Goal: Task Accomplishment & Management: Use online tool/utility

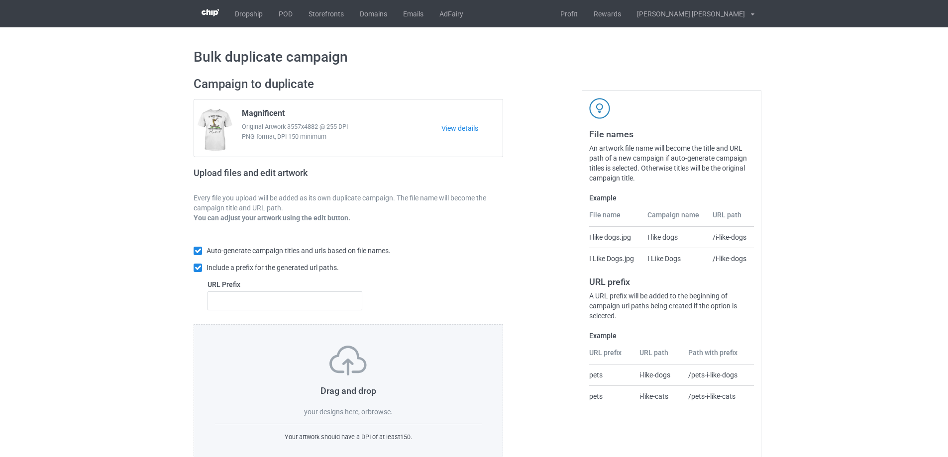
click at [384, 414] on label "browse" at bounding box center [379, 412] width 23 height 8
click at [0, 0] on input "browse" at bounding box center [0, 0] width 0 height 0
click at [380, 413] on label "browse" at bounding box center [379, 412] width 23 height 8
click at [0, 0] on input "browse" at bounding box center [0, 0] width 0 height 0
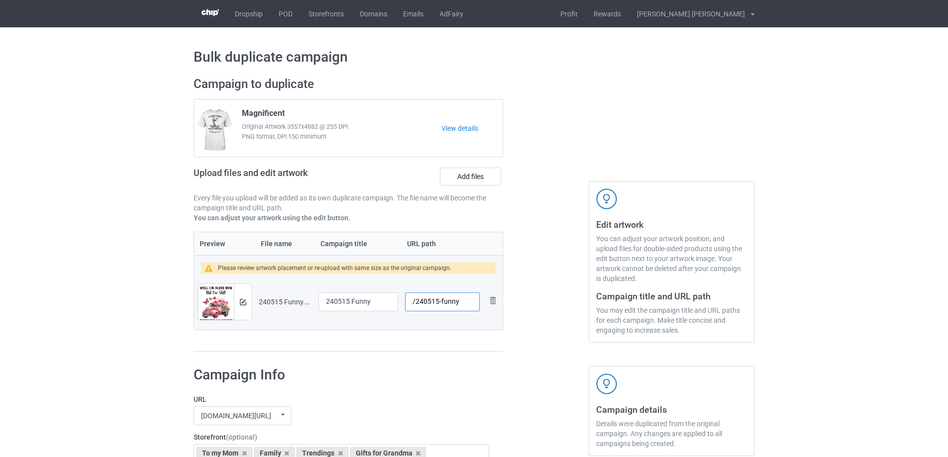
drag, startPoint x: 440, startPoint y: 305, endPoint x: 461, endPoint y: 305, distance: 21.4
click at [461, 305] on input "/240515-funny" at bounding box center [442, 302] width 75 height 19
type input "/240515-1"
drag, startPoint x: 375, startPoint y: 303, endPoint x: 256, endPoint y: 298, distance: 118.6
click at [256, 298] on tr "Preview and edit artwork 240515 Funny.png 240515 Funny /240515-1 Remove file" at bounding box center [348, 302] width 309 height 56
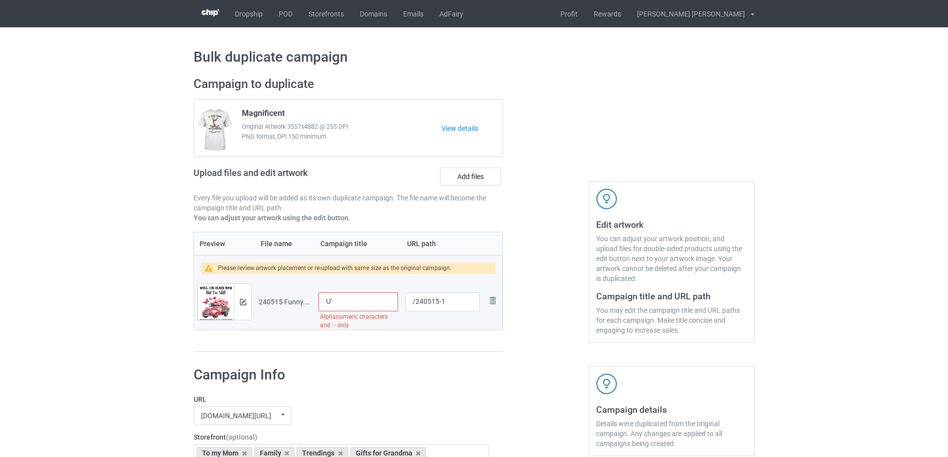
type input "Ư"
type input "Well"
click at [245, 302] on img at bounding box center [243, 302] width 6 height 6
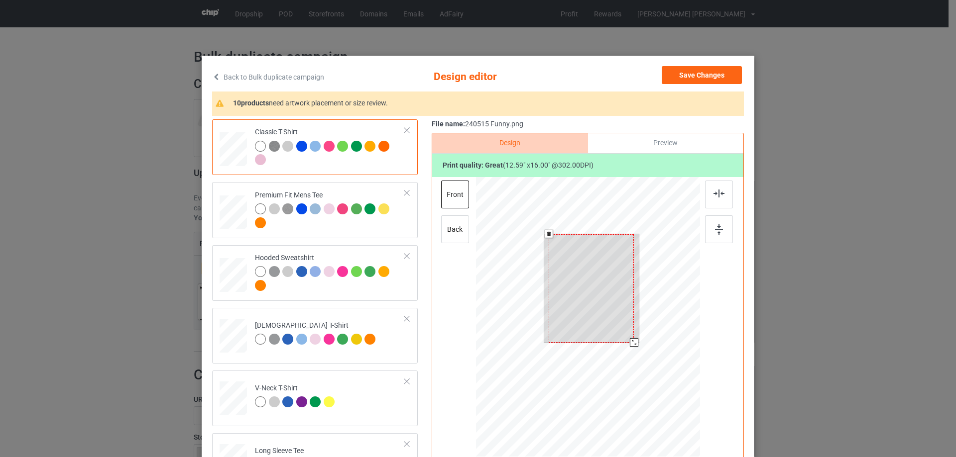
click at [625, 329] on div at bounding box center [590, 288] width 85 height 108
drag, startPoint x: 631, startPoint y: 344, endPoint x: 629, endPoint y: 334, distance: 9.6
click at [629, 334] on div at bounding box center [629, 336] width 8 height 8
click at [609, 323] on div at bounding box center [591, 286] width 75 height 96
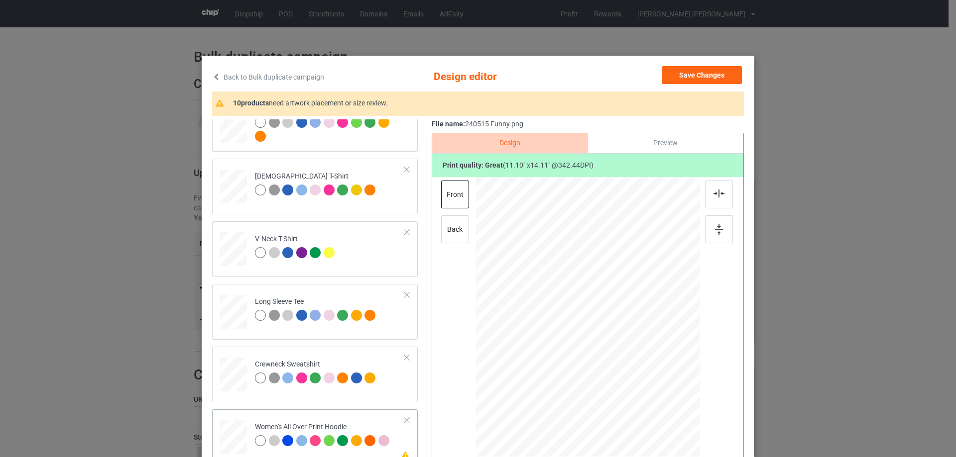
scroll to position [348, 0]
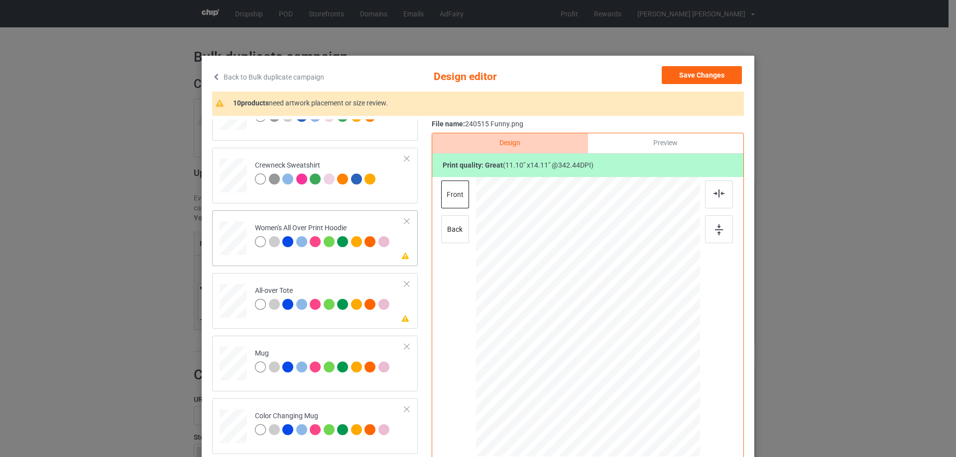
drag, startPoint x: 651, startPoint y: 402, endPoint x: 624, endPoint y: 359, distance: 51.2
click at [624, 359] on div at bounding box center [588, 317] width 224 height 253
drag, startPoint x: 602, startPoint y: 357, endPoint x: 604, endPoint y: 324, distance: 33.4
click at [604, 324] on div at bounding box center [588, 284] width 71 height 91
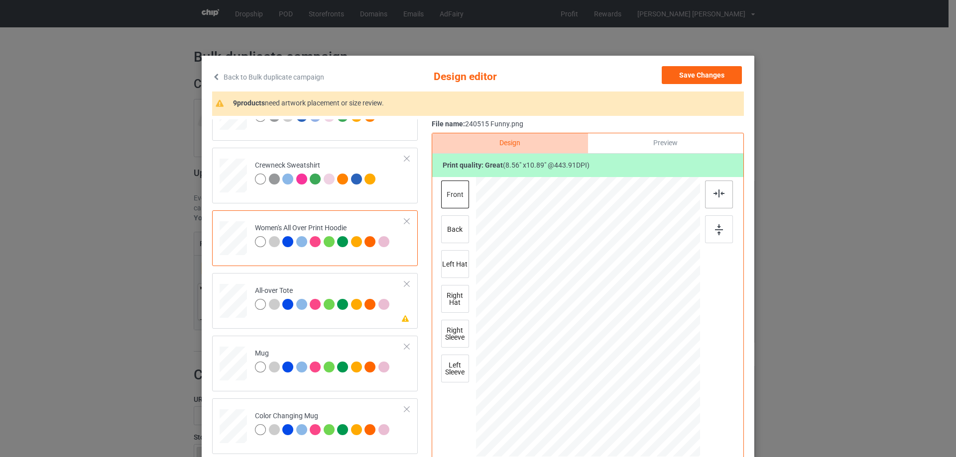
click at [715, 191] on img at bounding box center [718, 194] width 11 height 8
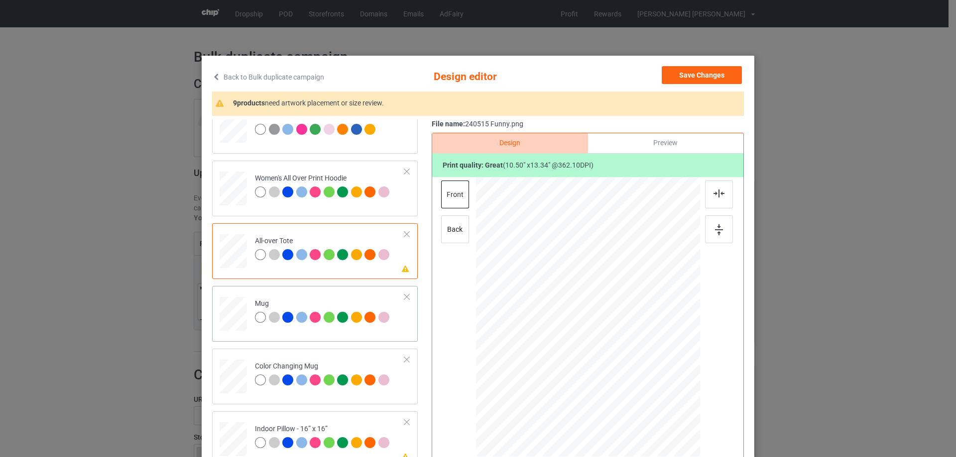
drag, startPoint x: 678, startPoint y: 359, endPoint x: 682, endPoint y: 363, distance: 5.3
click at [682, 363] on div at bounding box center [684, 361] width 8 height 8
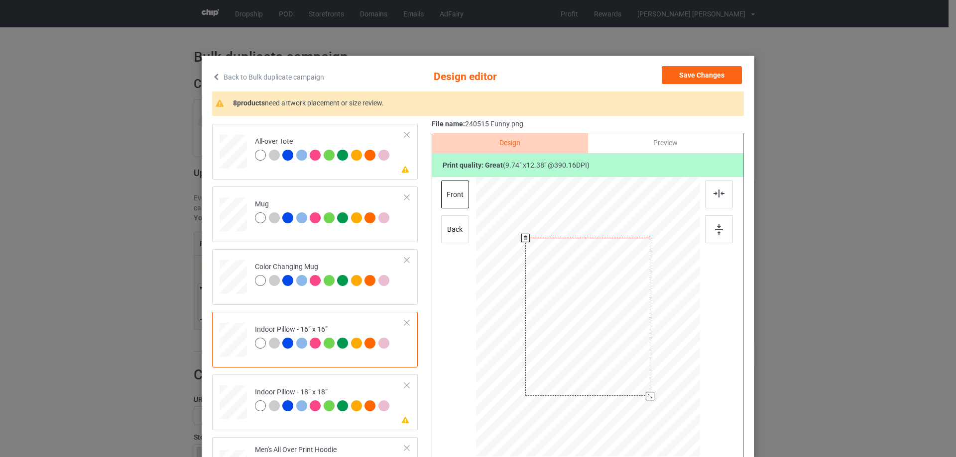
drag, startPoint x: 652, startPoint y: 404, endPoint x: 651, endPoint y: 394, distance: 9.5
click at [651, 394] on div at bounding box center [588, 317] width 224 height 223
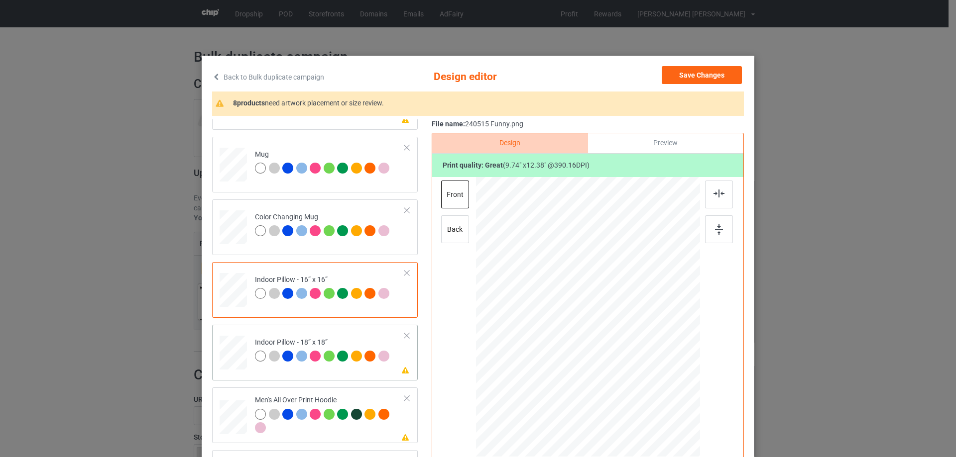
click at [245, 364] on td at bounding box center [234, 351] width 30 height 44
drag, startPoint x: 652, startPoint y: 403, endPoint x: 648, endPoint y: 395, distance: 8.7
click at [648, 395] on div at bounding box center [649, 396] width 8 height 8
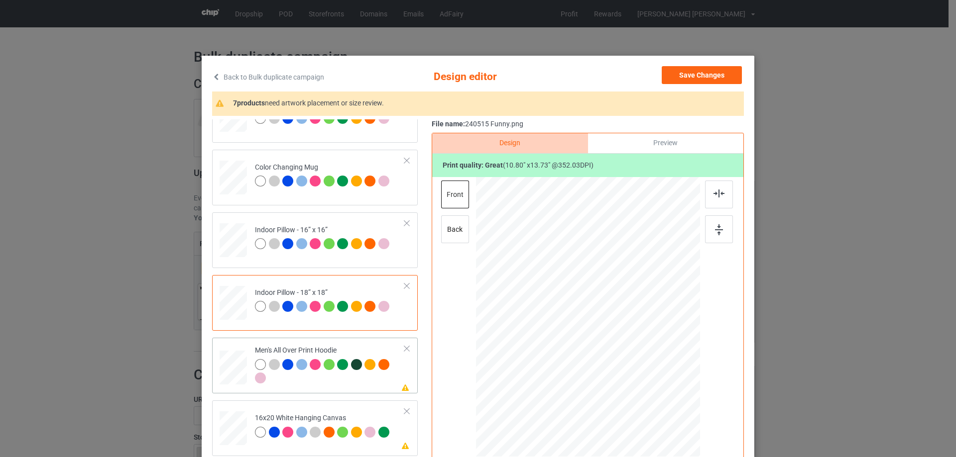
scroll to position [647, 0]
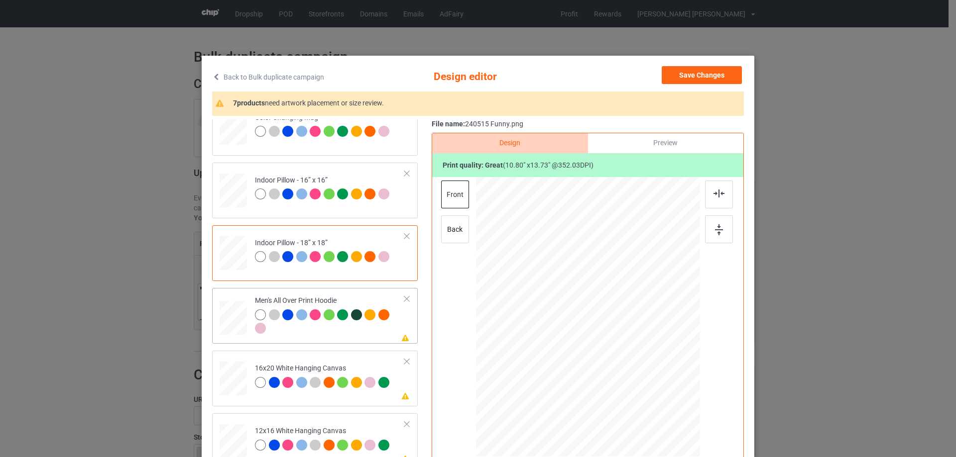
drag, startPoint x: 650, startPoint y: 404, endPoint x: 634, endPoint y: 349, distance: 57.3
click at [634, 349] on div at bounding box center [588, 317] width 224 height 238
drag, startPoint x: 606, startPoint y: 349, endPoint x: 606, endPoint y: 327, distance: 21.4
click at [606, 327] on div at bounding box center [587, 296] width 72 height 92
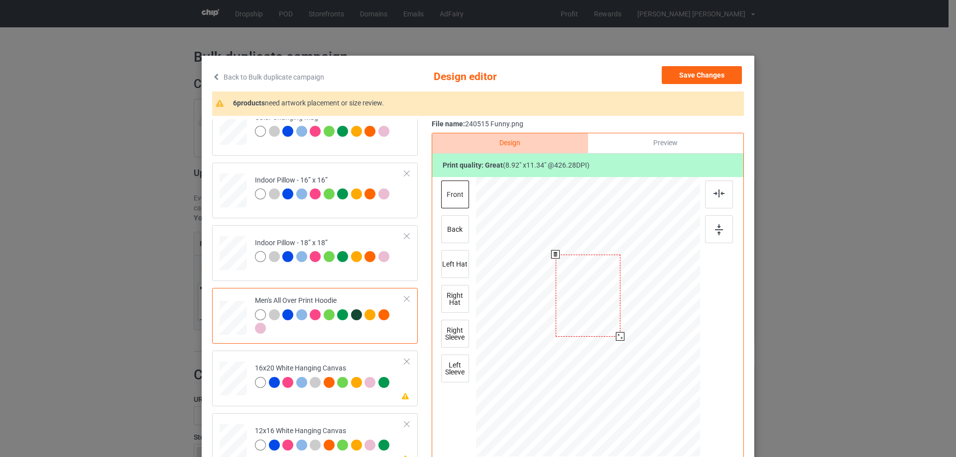
drag, startPoint x: 619, startPoint y: 345, endPoint x: 620, endPoint y: 336, distance: 9.0
click at [620, 336] on div at bounding box center [620, 336] width 8 height 8
drag, startPoint x: 604, startPoint y: 326, endPoint x: 605, endPoint y: 320, distance: 6.0
click at [605, 320] on div at bounding box center [588, 290] width 65 height 82
click at [717, 197] on img at bounding box center [718, 194] width 11 height 8
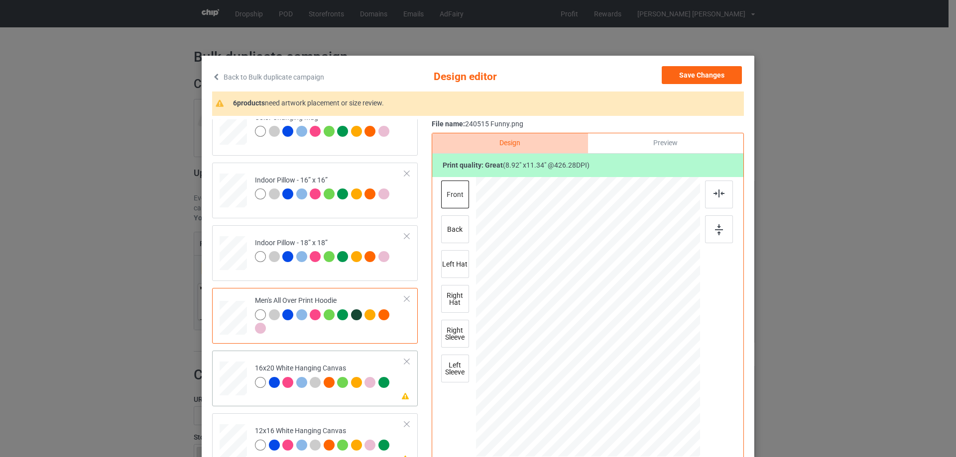
scroll to position [746, 0]
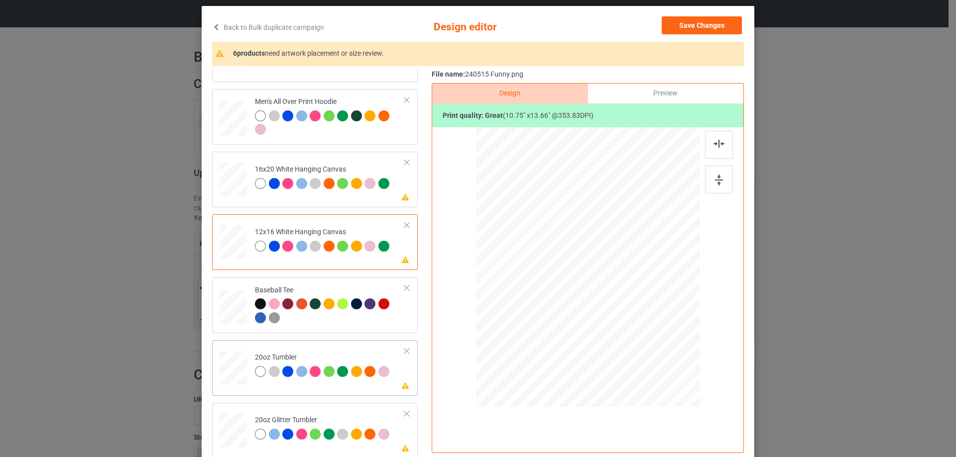
scroll to position [846, 0]
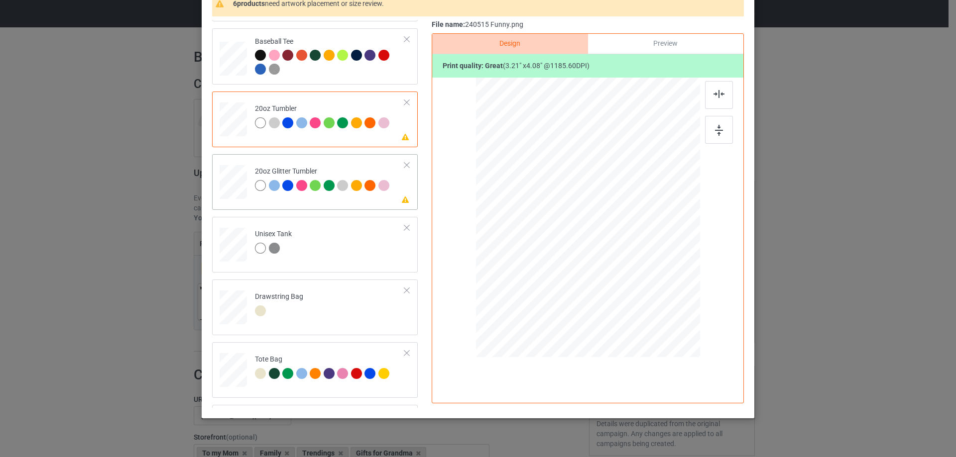
scroll to position [1048, 0]
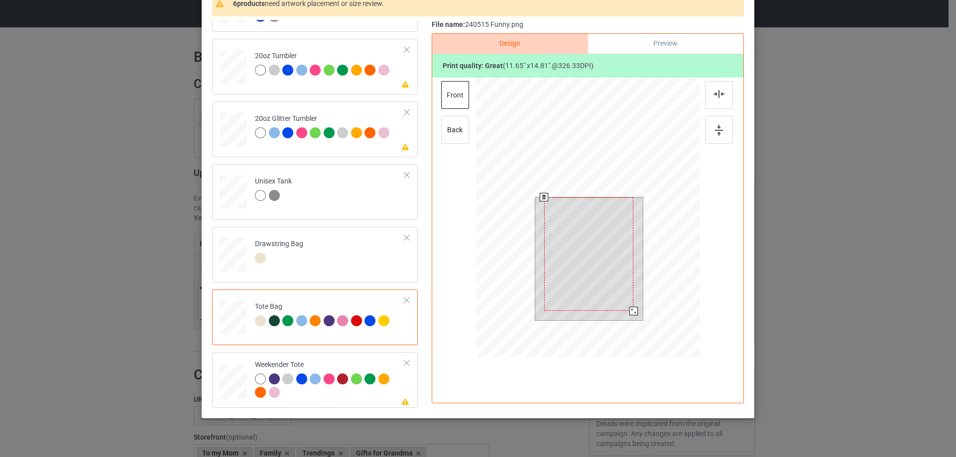
click at [647, 337] on div at bounding box center [588, 219] width 224 height 283
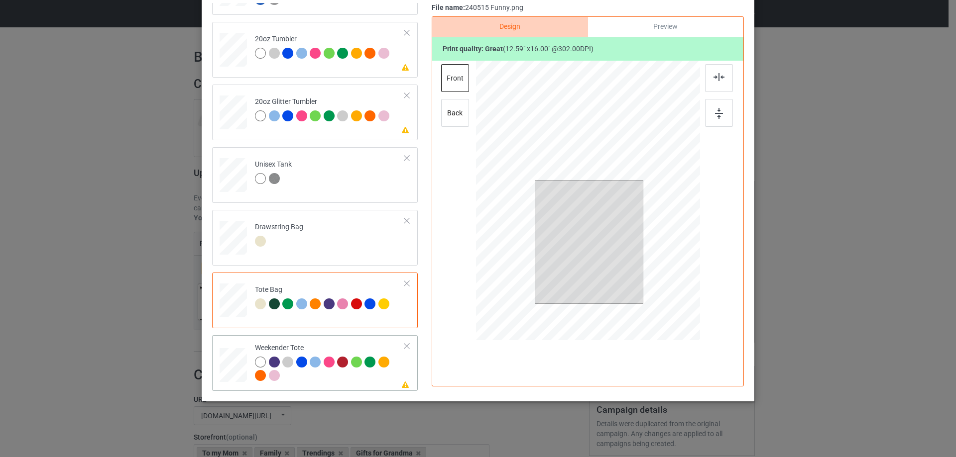
drag, startPoint x: 230, startPoint y: 362, endPoint x: 295, endPoint y: 351, distance: 65.2
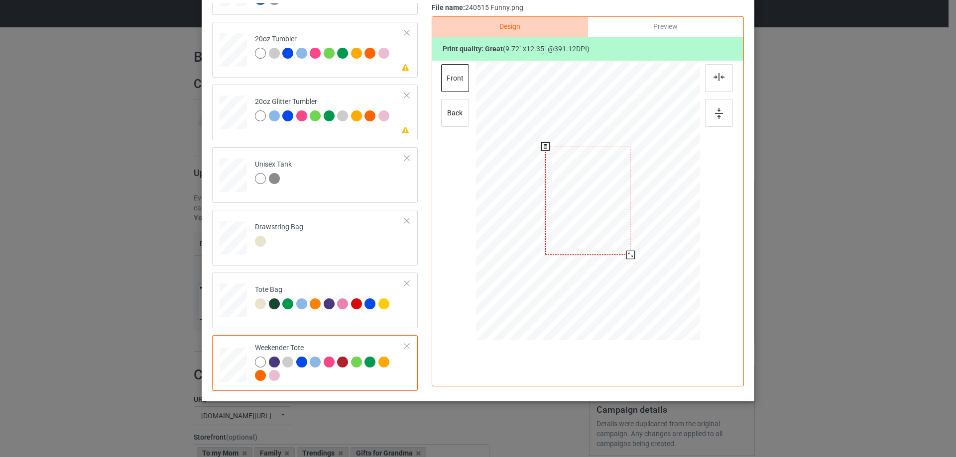
drag, startPoint x: 650, startPoint y: 287, endPoint x: 635, endPoint y: 248, distance: 42.0
click at [635, 248] on div at bounding box center [587, 201] width 223 height 144
click at [614, 235] on div at bounding box center [587, 197] width 85 height 108
click at [713, 80] on img at bounding box center [718, 77] width 11 height 8
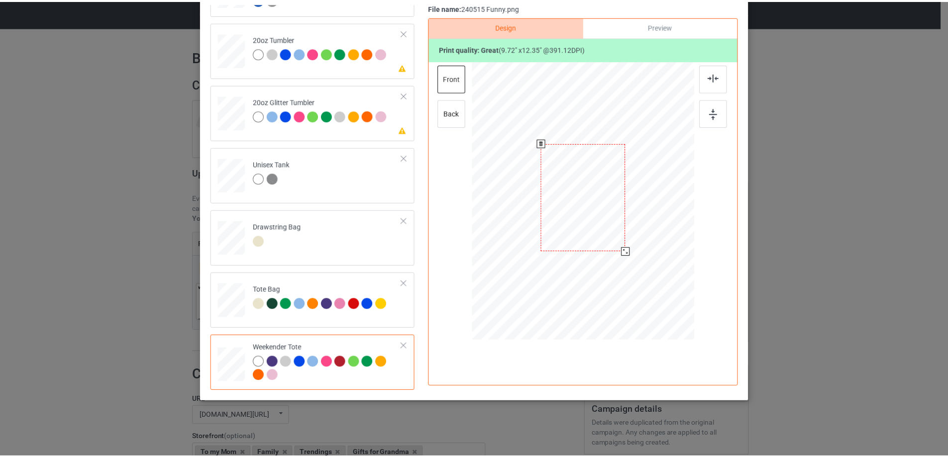
scroll to position [17, 0]
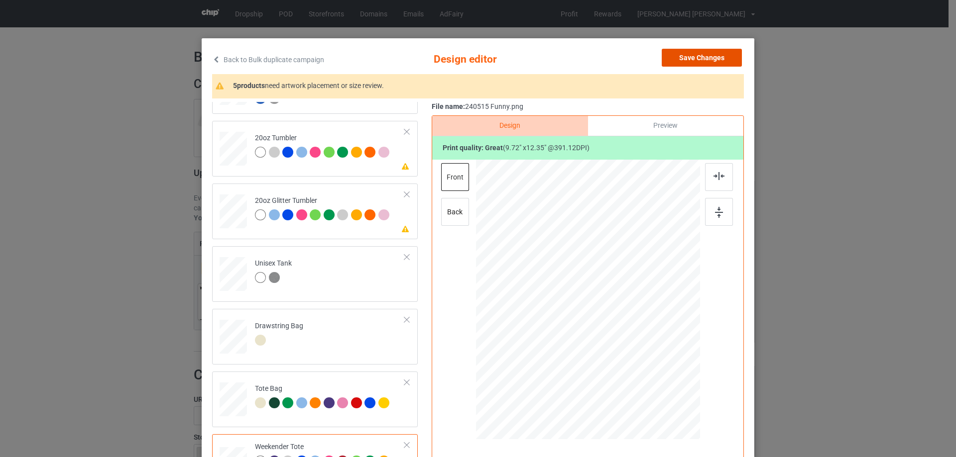
click at [714, 49] on button "Save Changes" at bounding box center [701, 58] width 80 height 18
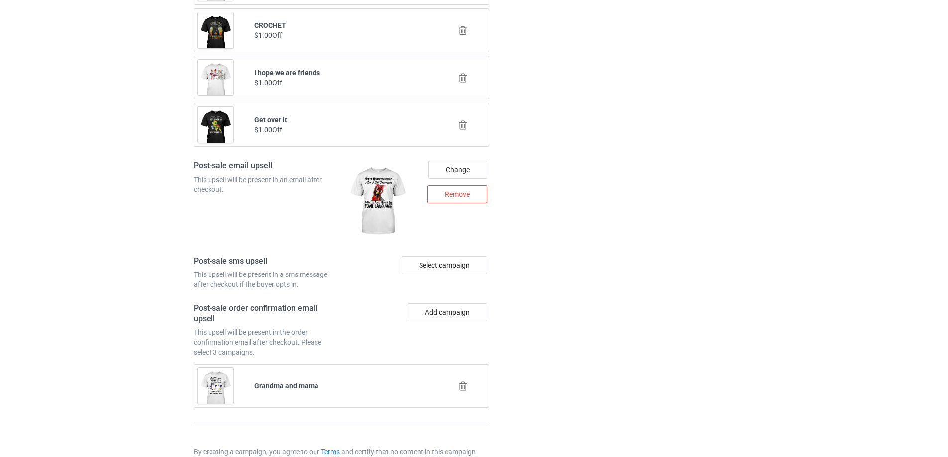
scroll to position [1266, 0]
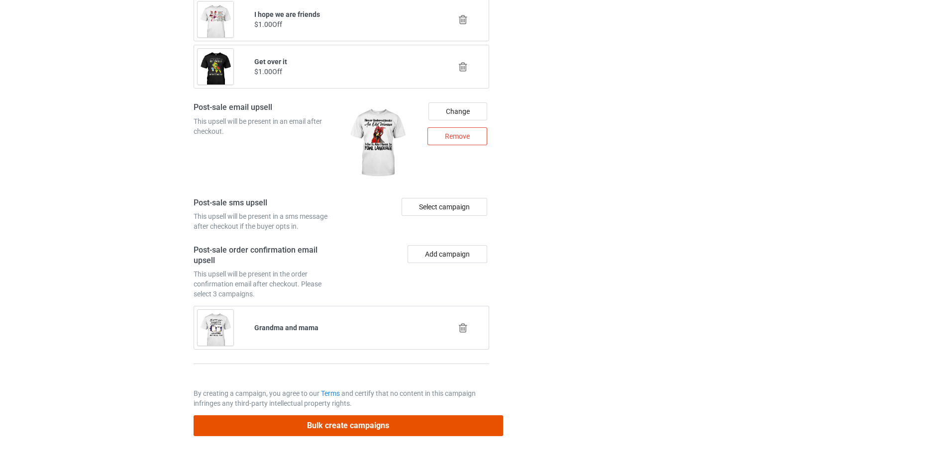
click at [419, 428] on button "Bulk create campaigns" at bounding box center [349, 426] width 310 height 20
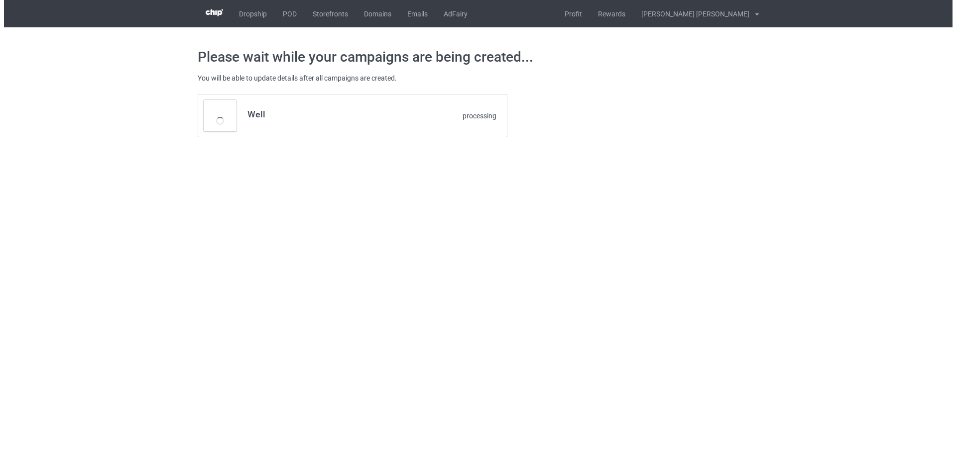
scroll to position [0, 0]
